Goal: Information Seeking & Learning: Learn about a topic

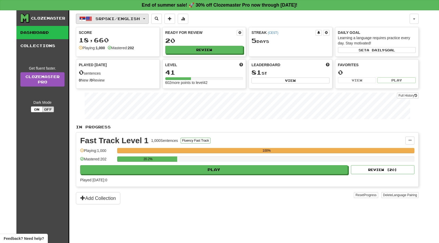
click at [121, 19] on span "Srpski / English" at bounding box center [117, 18] width 44 height 4
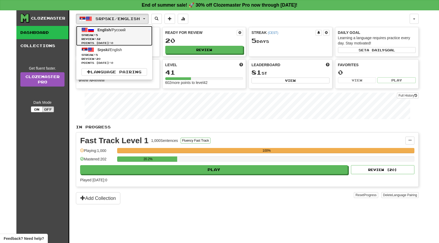
click at [122, 37] on span "Review: 32" at bounding box center [114, 39] width 66 height 4
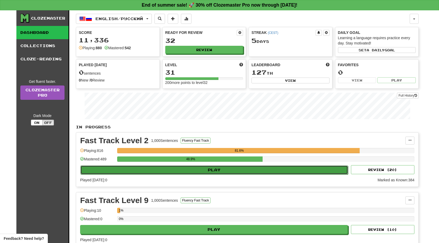
click at [215, 173] on button "Play" at bounding box center [214, 169] width 268 height 9
select select "**"
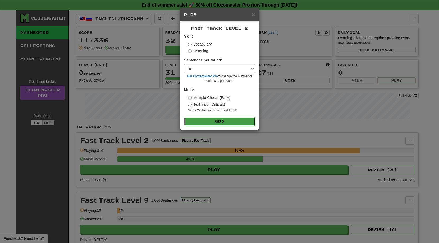
click at [208, 122] on button "Go" at bounding box center [219, 121] width 71 height 9
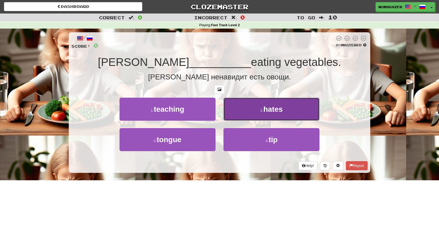
click at [273, 115] on button "2 . hates" at bounding box center [271, 109] width 96 height 23
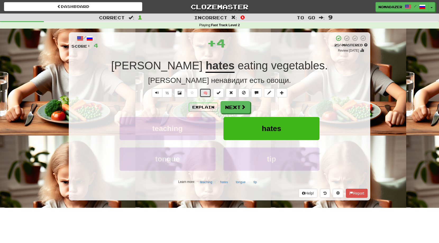
click at [206, 93] on button "🧠" at bounding box center [205, 92] width 11 height 9
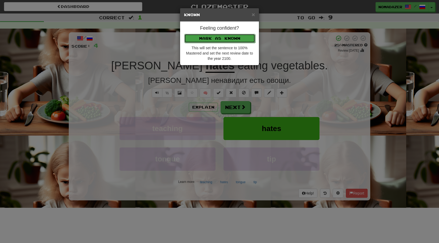
click at [219, 42] on button "Mark as Known" at bounding box center [219, 38] width 71 height 9
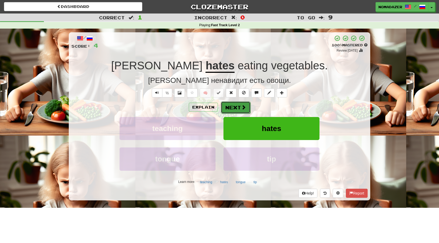
click at [238, 105] on button "Next" at bounding box center [236, 107] width 30 height 12
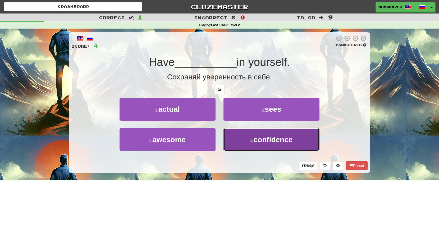
click at [269, 142] on span "confidence" at bounding box center [272, 139] width 39 height 8
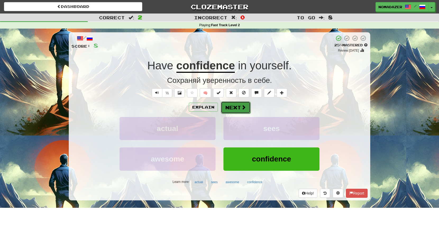
click at [231, 108] on button "Next" at bounding box center [236, 107] width 30 height 12
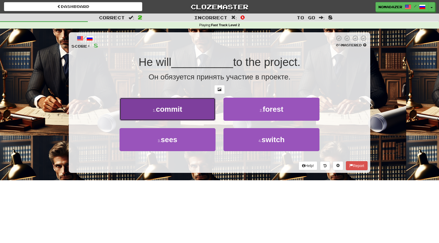
click at [177, 113] on span "commit" at bounding box center [169, 109] width 26 height 8
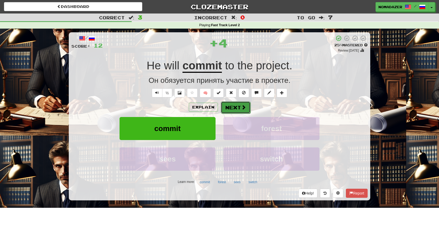
click at [238, 107] on button "Next" at bounding box center [236, 107] width 30 height 12
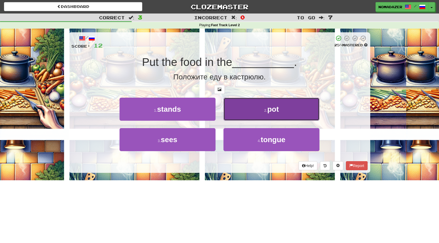
click at [279, 109] on span "pot" at bounding box center [273, 109] width 12 height 8
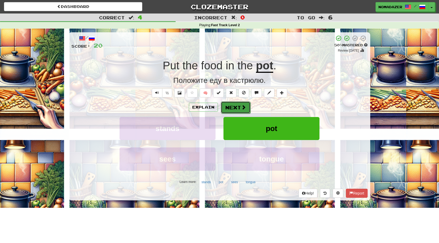
click at [236, 109] on button "Next" at bounding box center [236, 107] width 30 height 12
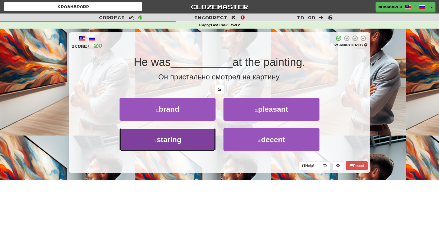
click at [172, 142] on span "staring" at bounding box center [168, 139] width 25 height 8
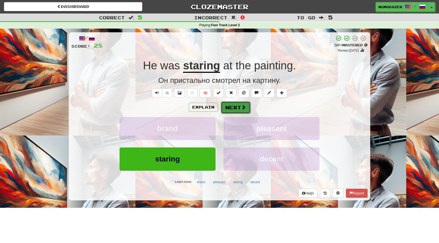
click at [238, 111] on button "Next" at bounding box center [236, 107] width 30 height 12
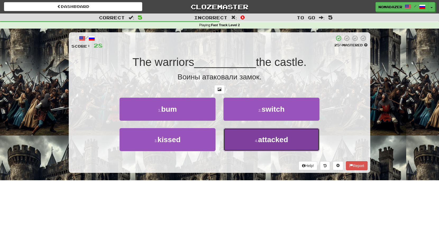
click at [284, 143] on span "attacked" at bounding box center [273, 139] width 30 height 8
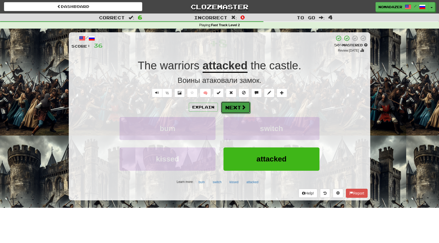
click at [241, 107] on span at bounding box center [243, 107] width 5 height 5
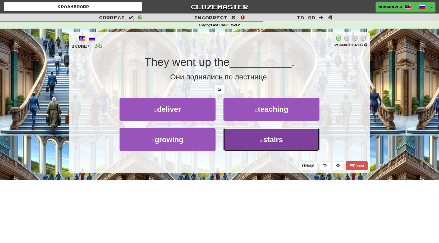
click at [277, 141] on span "stairs" at bounding box center [273, 139] width 20 height 8
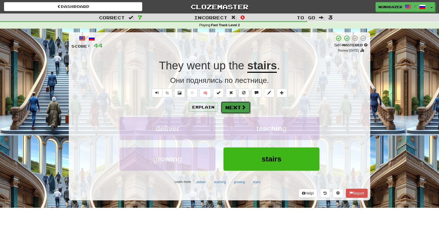
click at [244, 111] on button "Next" at bounding box center [236, 107] width 30 height 12
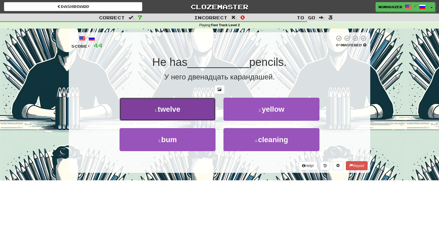
click at [191, 114] on button "1 . twelve" at bounding box center [167, 109] width 96 height 23
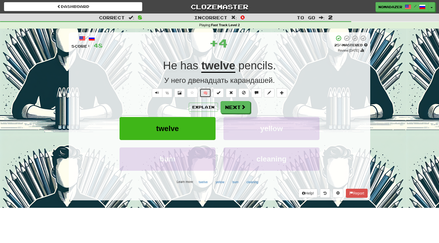
click at [202, 93] on button "🧠" at bounding box center [205, 92] width 11 height 9
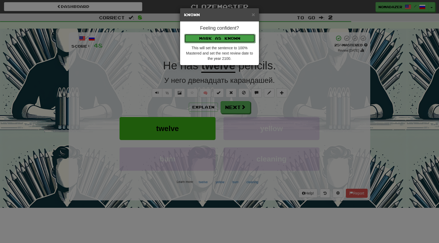
click at [219, 42] on button "Mark as Known" at bounding box center [219, 38] width 71 height 9
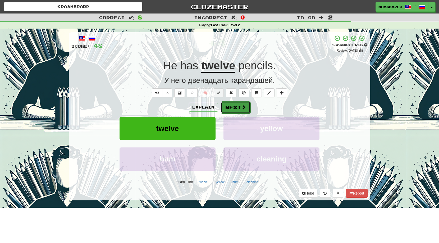
click at [244, 106] on span at bounding box center [243, 107] width 5 height 5
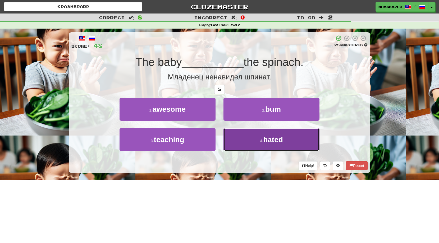
click at [271, 141] on span "hated" at bounding box center [273, 139] width 20 height 8
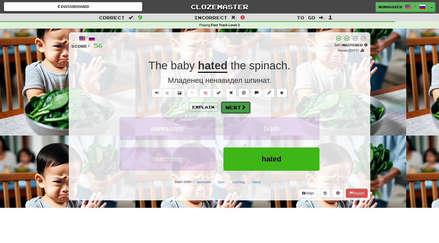
click at [231, 105] on button "Next" at bounding box center [236, 107] width 30 height 12
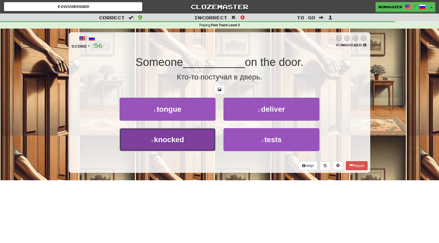
click at [189, 142] on button "3 . knocked" at bounding box center [167, 139] width 96 height 23
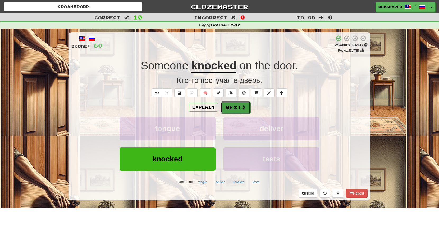
click at [238, 109] on button "Next" at bounding box center [236, 107] width 30 height 12
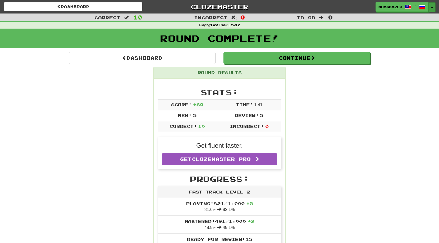
click at [432, 7] on button "Toggle Dropdown" at bounding box center [431, 7] width 7 height 10
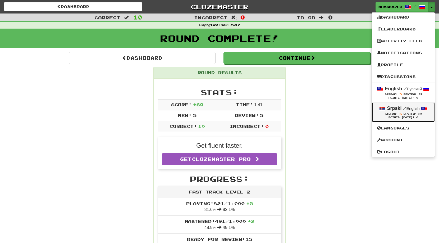
click at [395, 112] on div "Streak: 5 Review: 20" at bounding box center [403, 114] width 52 height 4
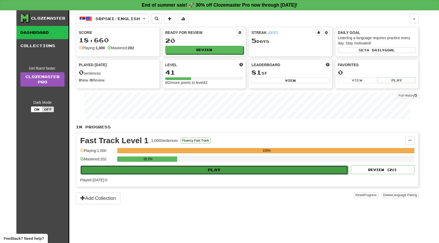
click at [213, 172] on button "Play" at bounding box center [214, 169] width 268 height 9
select select "**"
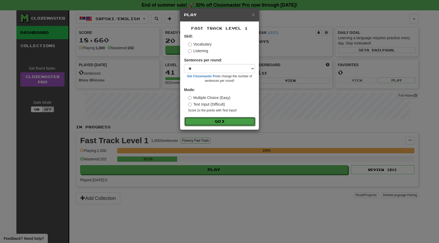
click at [224, 120] on span at bounding box center [223, 121] width 4 height 4
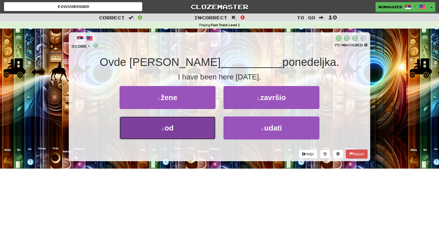
click at [178, 132] on button "3 . od" at bounding box center [167, 127] width 96 height 23
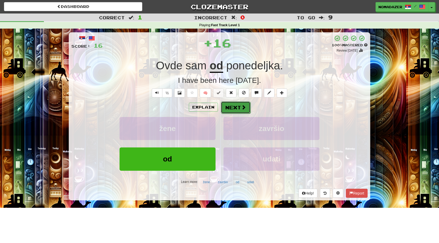
click at [242, 110] on button "Next" at bounding box center [236, 107] width 30 height 12
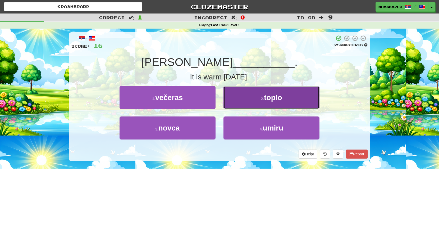
click at [277, 104] on button "2 . toplo" at bounding box center [271, 97] width 96 height 23
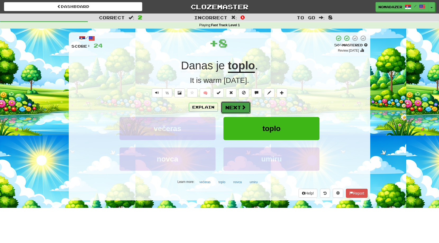
click at [238, 108] on button "Next" at bounding box center [236, 107] width 30 height 12
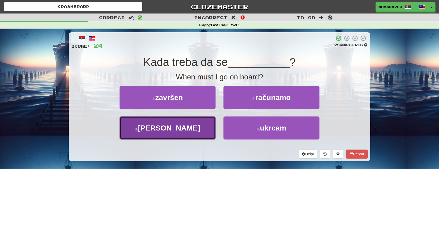
click at [186, 130] on button "3 . sila" at bounding box center [167, 127] width 96 height 23
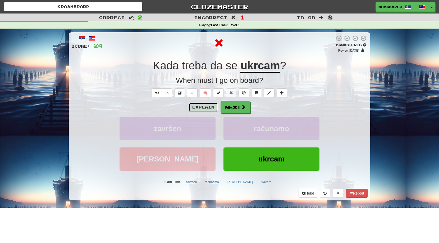
click at [204, 110] on button "Explain" at bounding box center [203, 107] width 29 height 9
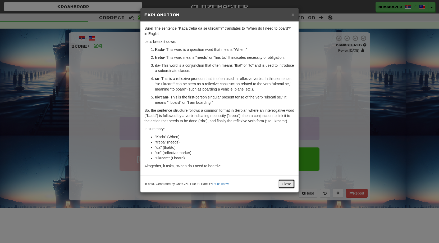
click at [282, 187] on button "Close" at bounding box center [286, 183] width 16 height 9
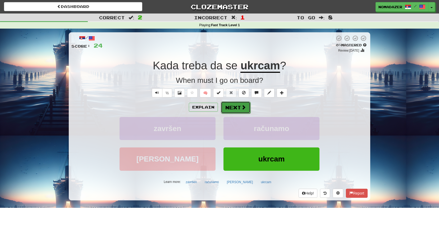
click at [236, 109] on button "Next" at bounding box center [236, 107] width 30 height 12
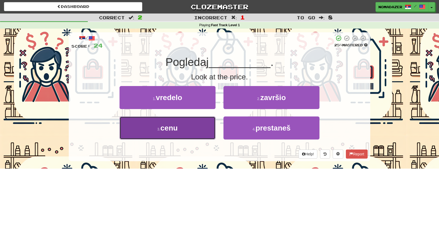
click at [190, 134] on button "3 . cenu" at bounding box center [167, 127] width 96 height 23
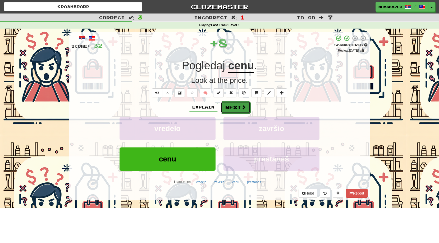
click at [236, 110] on button "Next" at bounding box center [236, 107] width 30 height 12
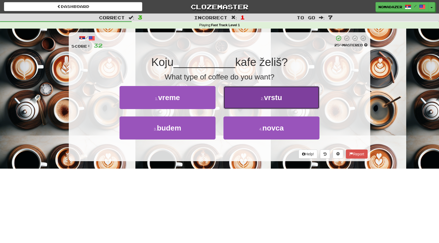
click at [274, 105] on button "2 . vrstu" at bounding box center [271, 97] width 96 height 23
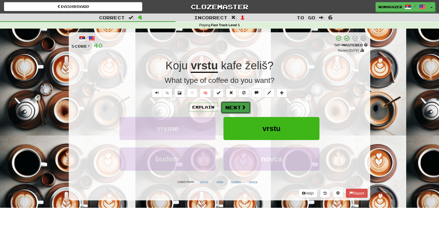
click at [231, 108] on button "Next" at bounding box center [236, 107] width 30 height 12
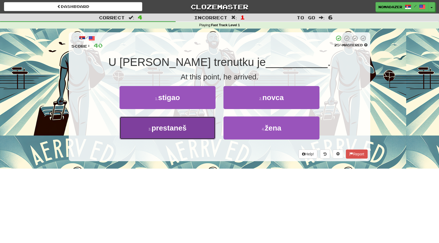
click at [190, 131] on button "3 . prestaneš" at bounding box center [167, 127] width 96 height 23
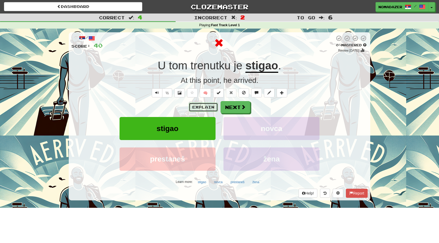
click at [202, 105] on button "Explain" at bounding box center [203, 107] width 29 height 9
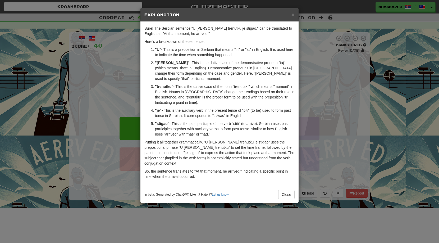
click at [318, 112] on div "× Explanation Sure! The Serbian sentence "U tom trenutku je stigao." can be tra…" at bounding box center [219, 121] width 439 height 243
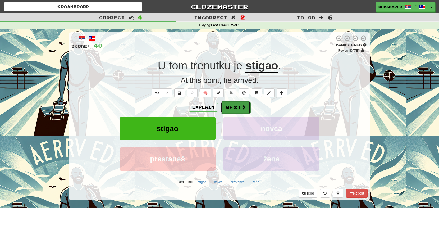
click at [240, 107] on button "Next" at bounding box center [236, 107] width 30 height 12
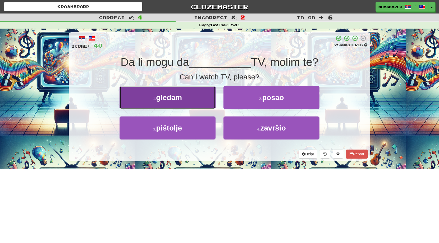
click at [179, 97] on span "gledam" at bounding box center [169, 97] width 26 height 8
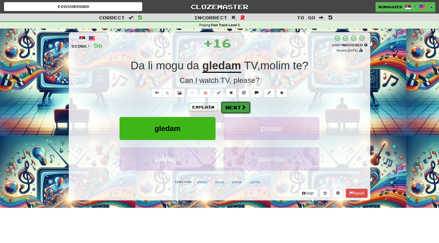
click at [234, 108] on button "Next" at bounding box center [236, 107] width 30 height 12
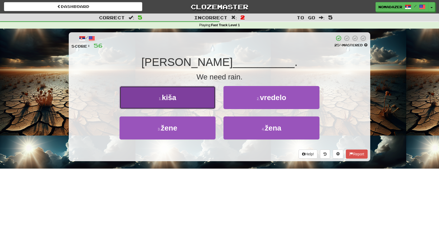
click at [163, 100] on span "kiša" at bounding box center [169, 97] width 15 height 8
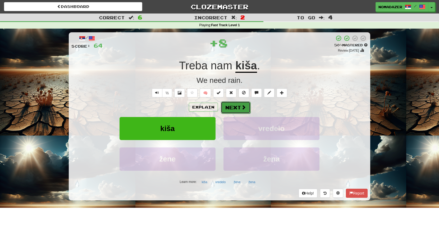
click at [240, 105] on button "Next" at bounding box center [236, 107] width 30 height 12
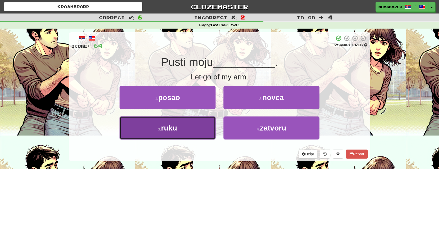
click at [195, 129] on button "3 . ruku" at bounding box center [167, 127] width 96 height 23
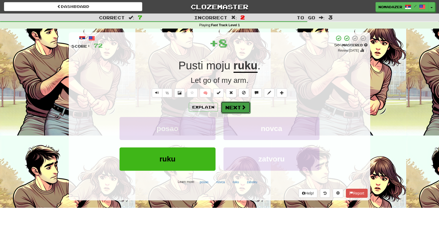
click at [229, 107] on button "Next" at bounding box center [236, 107] width 30 height 12
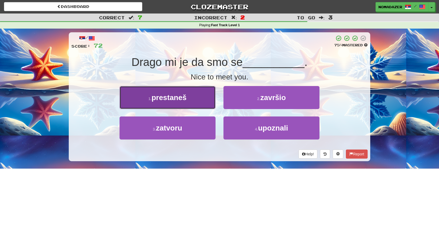
click at [200, 103] on button "1 . prestaneš" at bounding box center [167, 97] width 96 height 23
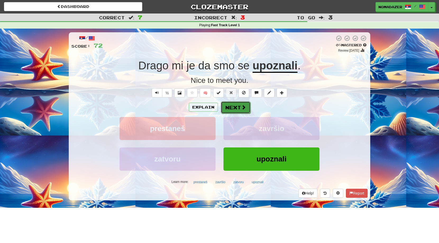
click at [236, 110] on button "Next" at bounding box center [236, 107] width 30 height 12
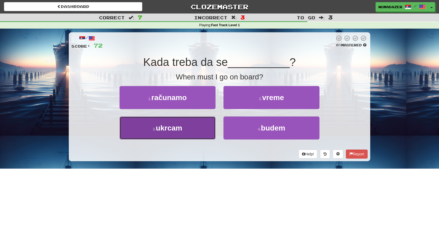
click at [206, 128] on button "3 . ukrcam" at bounding box center [167, 127] width 96 height 23
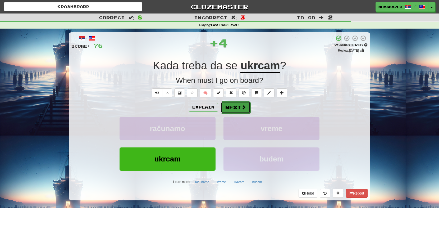
click at [240, 104] on button "Next" at bounding box center [236, 107] width 30 height 12
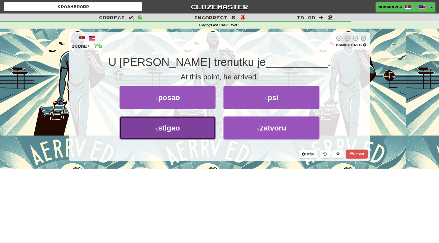
click at [194, 127] on button "3 . stigao" at bounding box center [167, 127] width 96 height 23
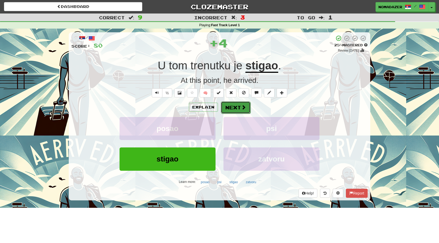
click at [242, 106] on span at bounding box center [243, 107] width 5 height 5
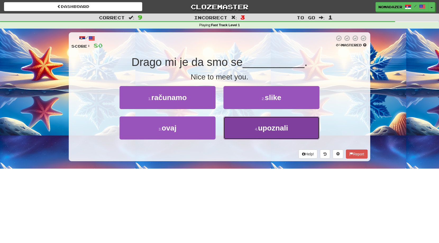
click at [257, 128] on small "4 ." at bounding box center [256, 129] width 3 height 4
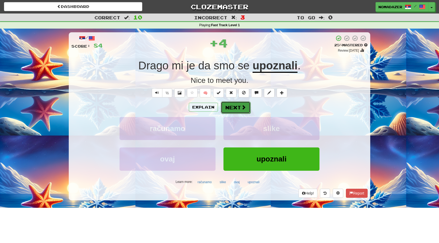
click at [238, 112] on button "Next" at bounding box center [236, 107] width 30 height 12
